Goal: Task Accomplishment & Management: Use online tool/utility

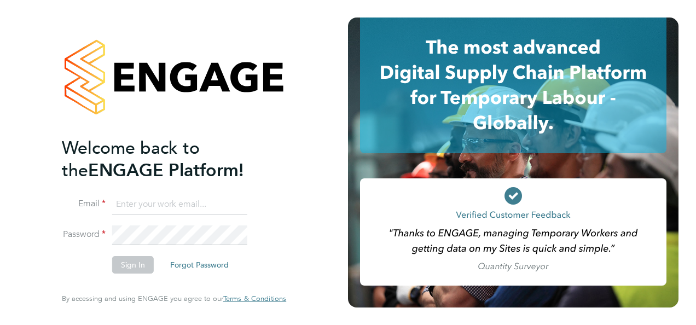
type input "[PERSON_NAME][EMAIL_ADDRESS][PERSON_NAME][DOMAIN_NAME]"
click at [122, 265] on button "Sign In" at bounding box center [133, 265] width 42 height 18
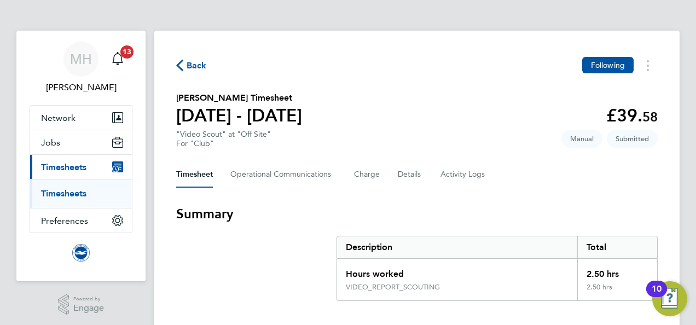
click at [191, 66] on span "Back" at bounding box center [197, 65] width 20 height 13
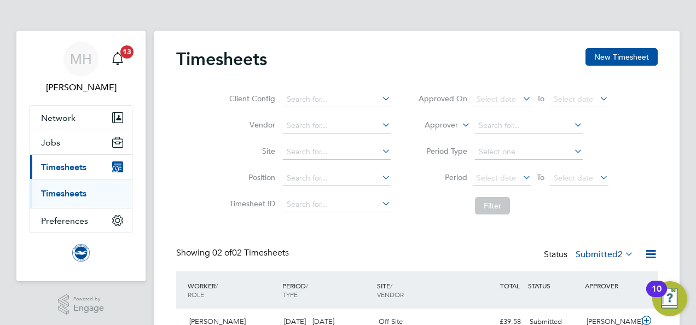
scroll to position [95, 0]
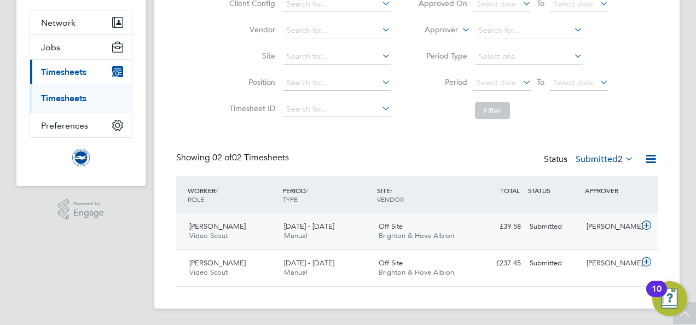
click at [648, 224] on icon at bounding box center [646, 225] width 14 height 9
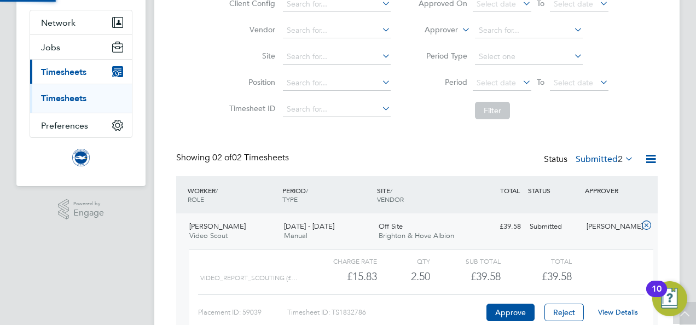
scroll to position [19, 107]
click at [523, 310] on button "Approve" at bounding box center [510, 313] width 48 height 18
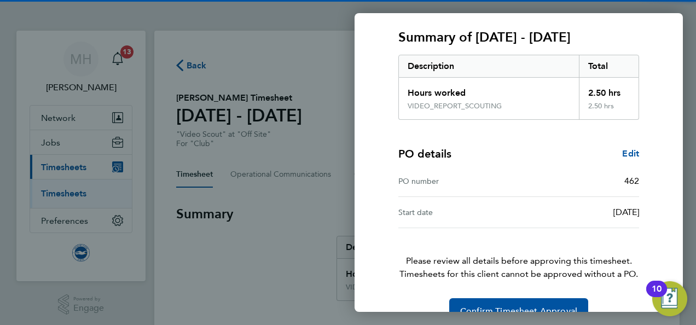
scroll to position [167, 0]
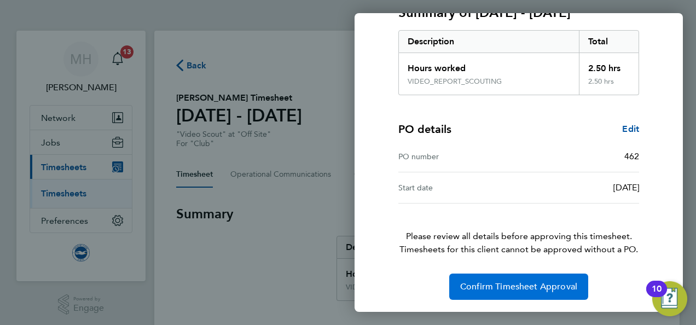
click at [474, 289] on span "Confirm Timesheet Approval" at bounding box center [518, 286] width 117 height 11
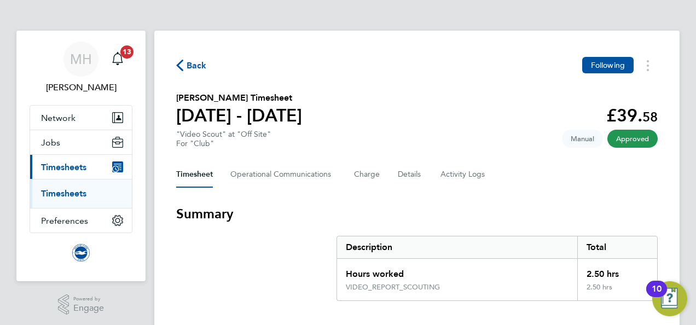
click at [181, 70] on icon "button" at bounding box center [179, 65] width 7 height 11
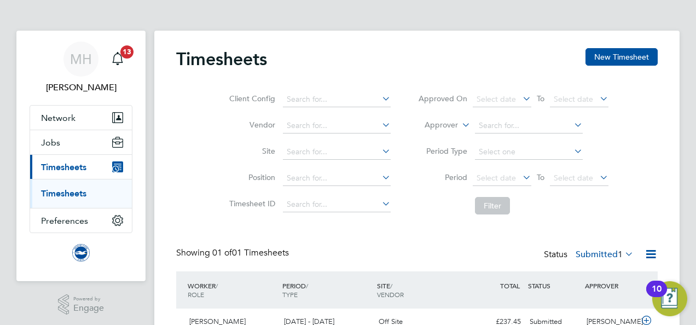
scroll to position [59, 0]
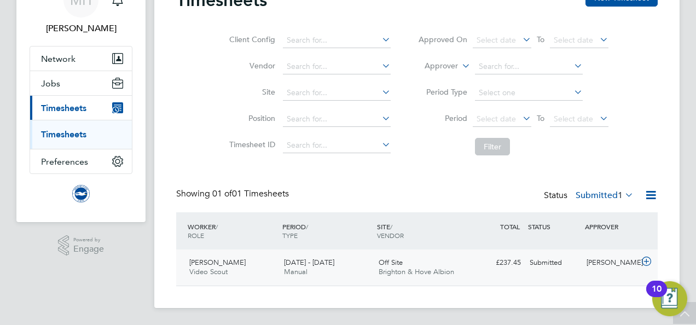
click at [242, 273] on div "Sophie Barker Video Scout 1 - 30 Sep 2025" at bounding box center [232, 267] width 95 height 27
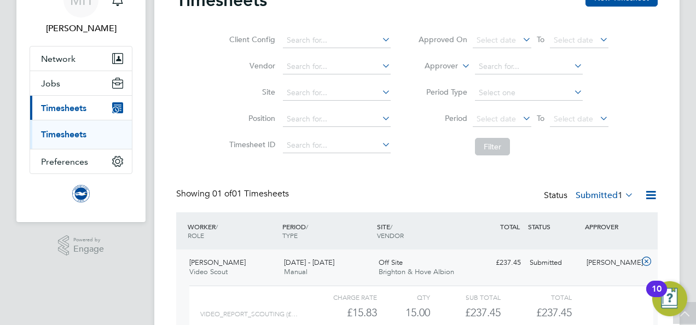
scroll to position [159, 0]
